Goal: Use online tool/utility: Utilize a website feature to perform a specific function

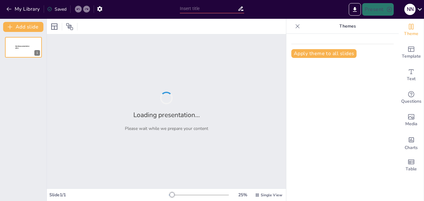
type input "Impact of Lean Management on Patient Satisfaction and Operational Efficiency in…"
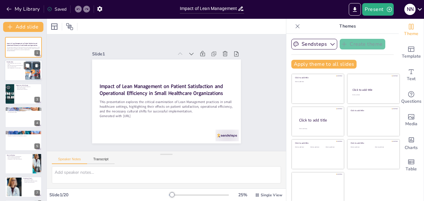
click at [17, 70] on div at bounding box center [23, 70] width 37 height 21
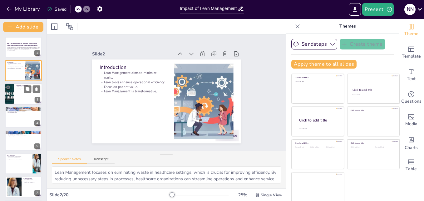
click at [19, 88] on p "Evaluate patient satisfaction." at bounding box center [28, 88] width 24 height 1
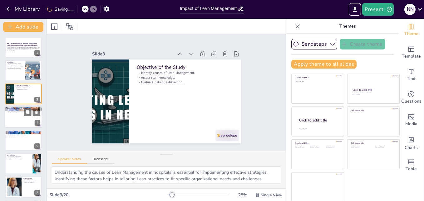
click at [19, 109] on p "Lean practices enhance productivity." at bounding box center [24, 109] width 34 height 1
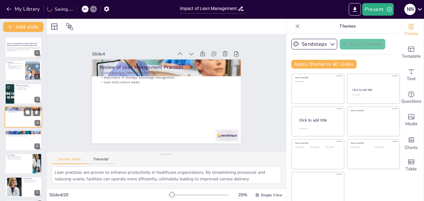
scroll to position [1, 0]
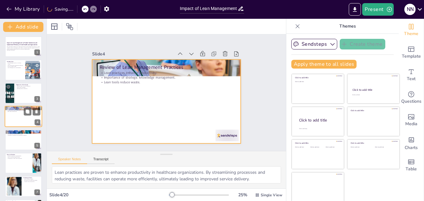
click at [20, 123] on div at bounding box center [23, 116] width 37 height 21
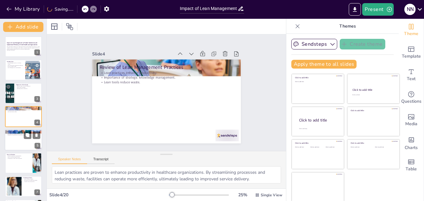
click at [20, 134] on p "Integration of qualitative and quantitative methods." at bounding box center [24, 134] width 34 height 1
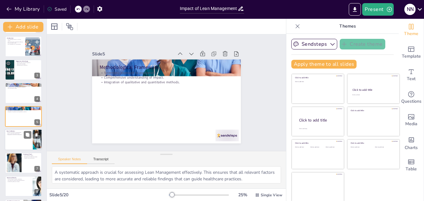
click at [20, 149] on div at bounding box center [23, 139] width 37 height 21
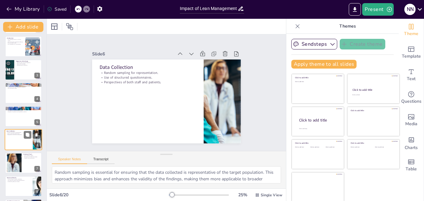
scroll to position [47, 0]
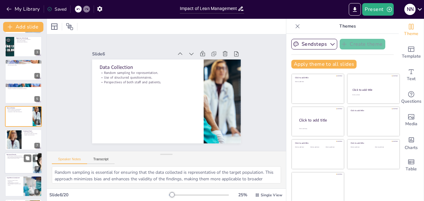
click at [20, 156] on p "Positive impact on patient satisfaction." at bounding box center [19, 155] width 24 height 1
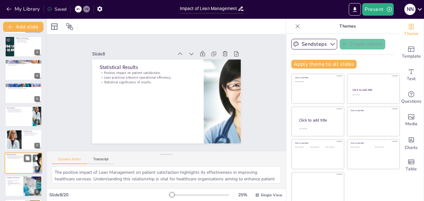
scroll to position [94, 0]
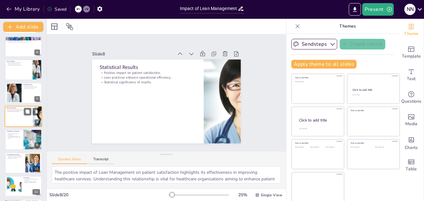
click at [20, 156] on p "Leadership commitment is essential." at bounding box center [15, 156] width 17 height 1
type textarea "The correlation between Lean Management practices and operational efficiency de…"
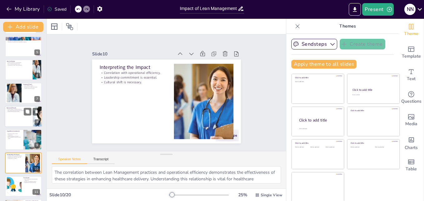
scroll to position [140, 0]
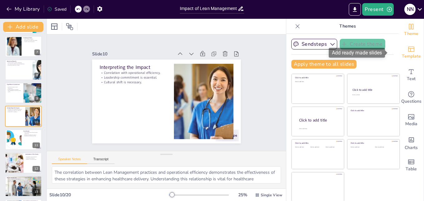
click at [402, 55] on span "Template" at bounding box center [411, 56] width 19 height 7
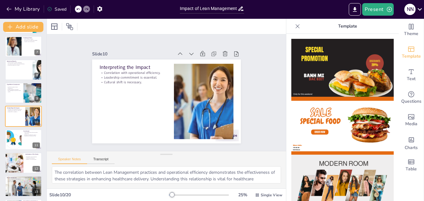
click at [389, 189] on div at bounding box center [342, 117] width 112 height 167
drag, startPoint x: 389, startPoint y: 189, endPoint x: 393, endPoint y: 86, distance: 102.5
click at [393, 86] on div at bounding box center [342, 117] width 112 height 167
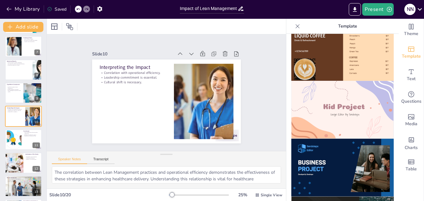
scroll to position [421, 0]
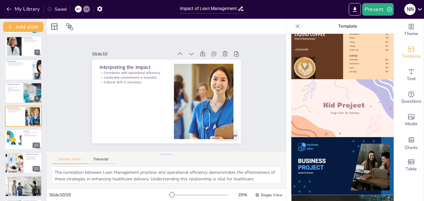
click at [341, 142] on img at bounding box center [342, 166] width 102 height 58
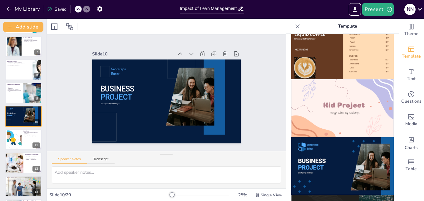
click at [341, 142] on img at bounding box center [342, 166] width 102 height 58
click at [23, 54] on div at bounding box center [23, 46] width 37 height 21
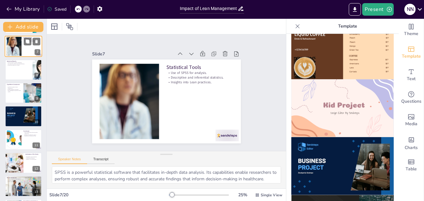
scroll to position [70, 0]
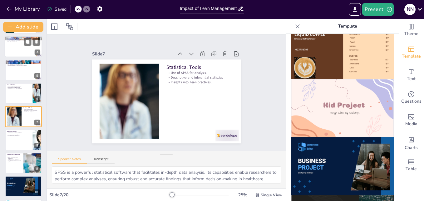
click at [18, 42] on p "Lean tools reduce waste." at bounding box center [24, 41] width 34 height 1
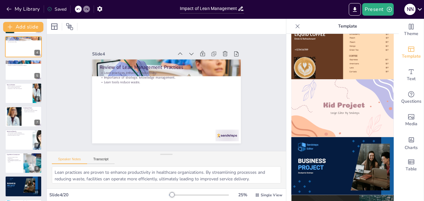
scroll to position [1, 0]
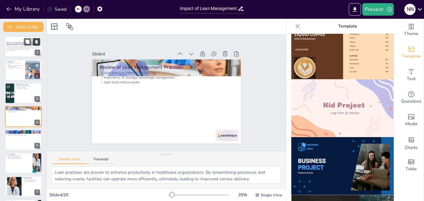
click at [33, 44] on button at bounding box center [36, 41] width 7 height 7
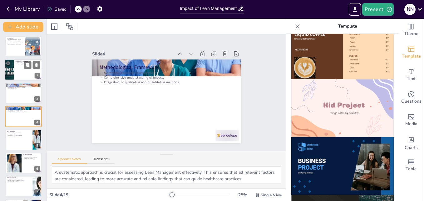
click at [25, 80] on div "Objective of the Study Identify causes of Lean Management. Assess staff knowled…" at bounding box center [23, 69] width 37 height 21
type textarea "Understanding the causes of Lean Management in hospitals is essential for imple…"
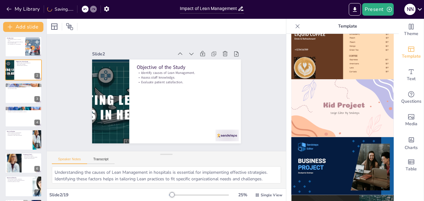
scroll to position [0, 0]
